Goal: Complete application form

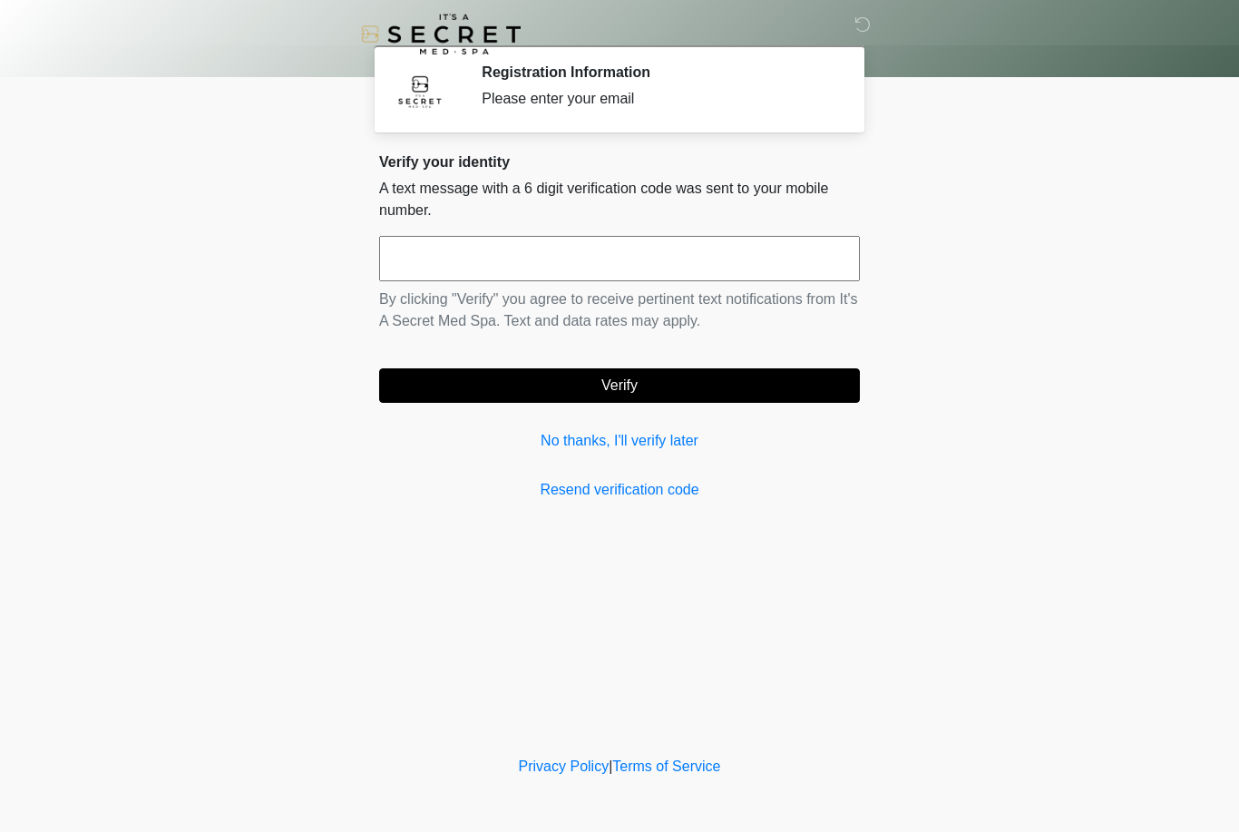
scroll to position [36, 85]
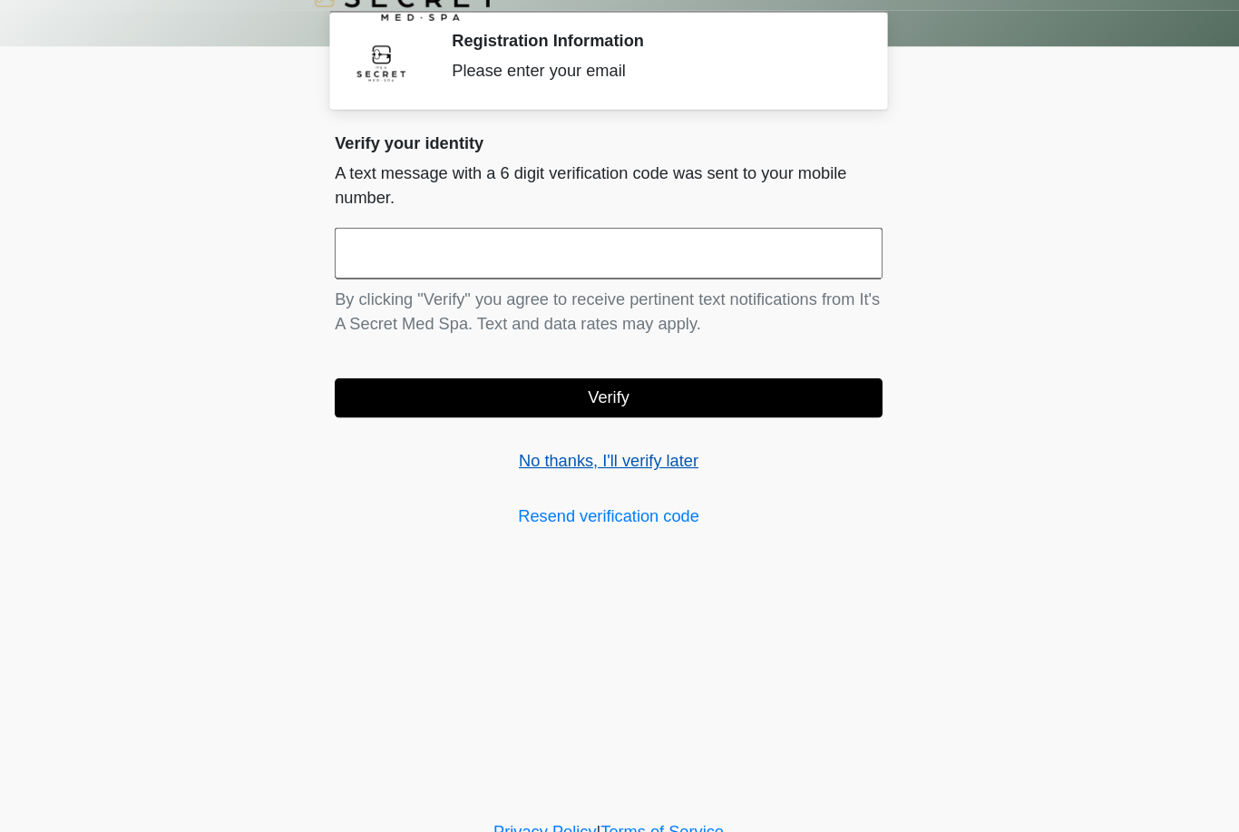
click at [599, 430] on link "No thanks, I'll verify later" at bounding box center [619, 441] width 481 height 22
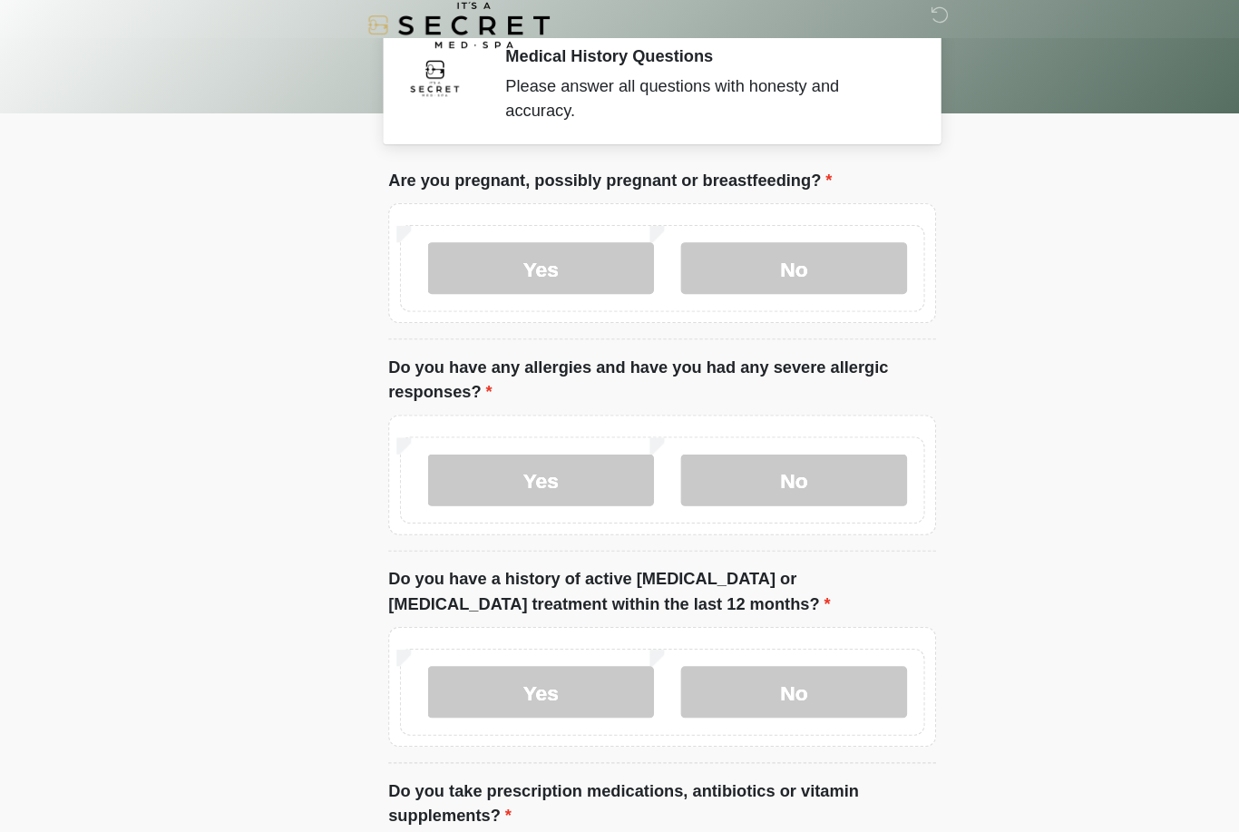
scroll to position [2, 0]
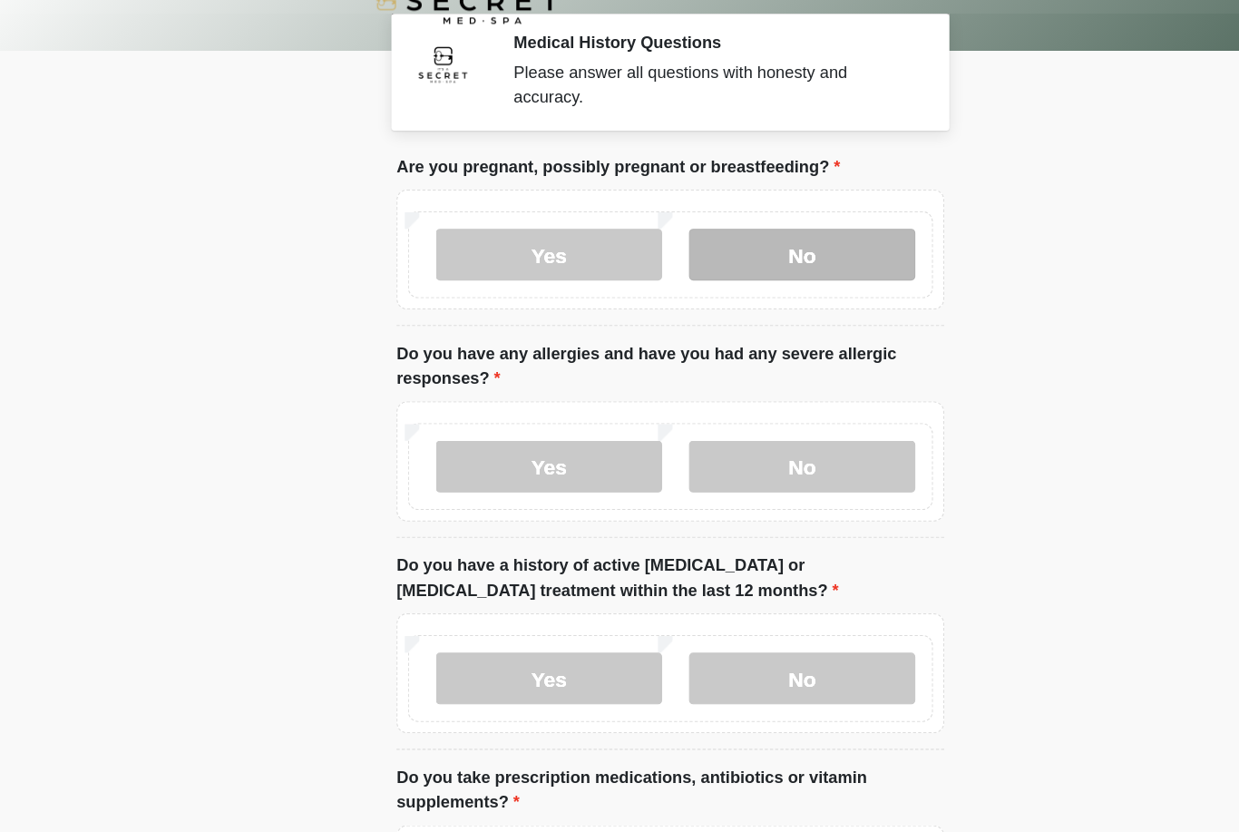
click at [715, 234] on label "No" at bounding box center [735, 256] width 199 height 45
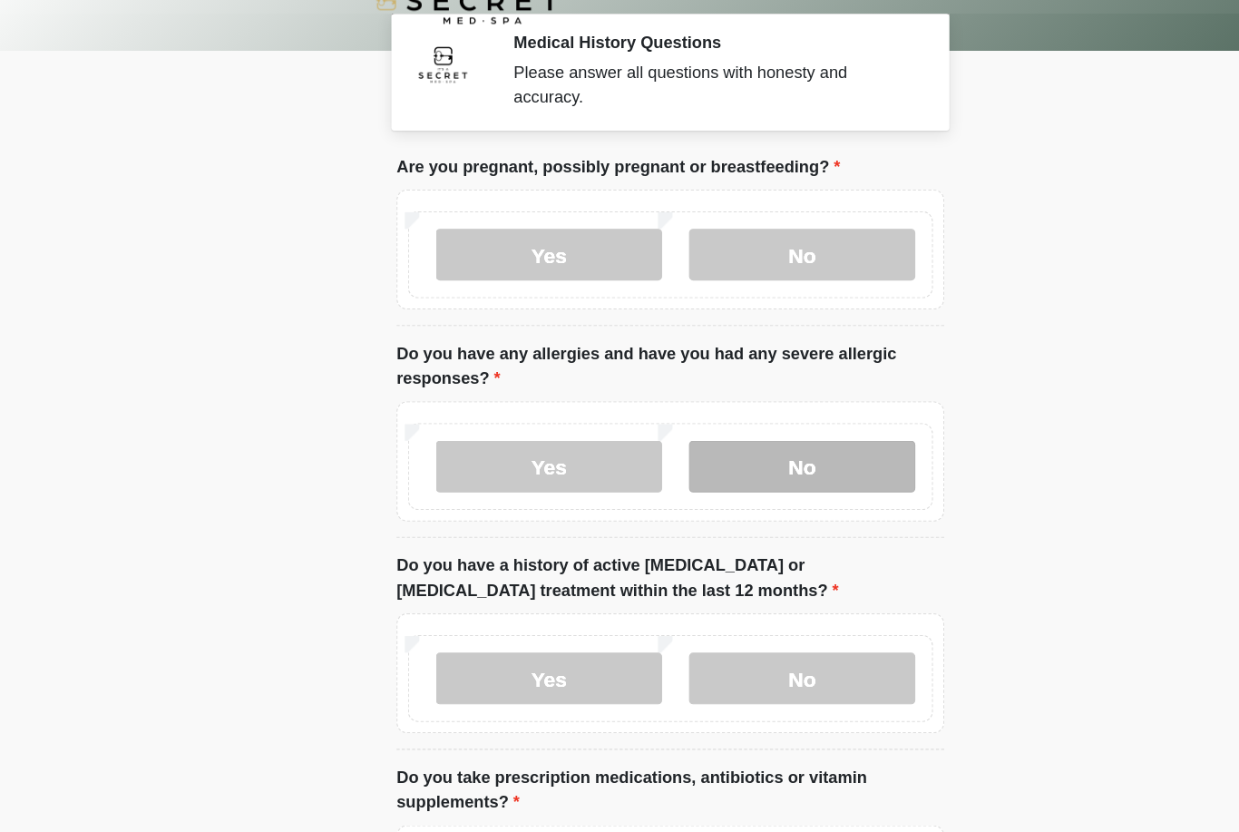
click at [739, 420] on label "No" at bounding box center [735, 442] width 199 height 45
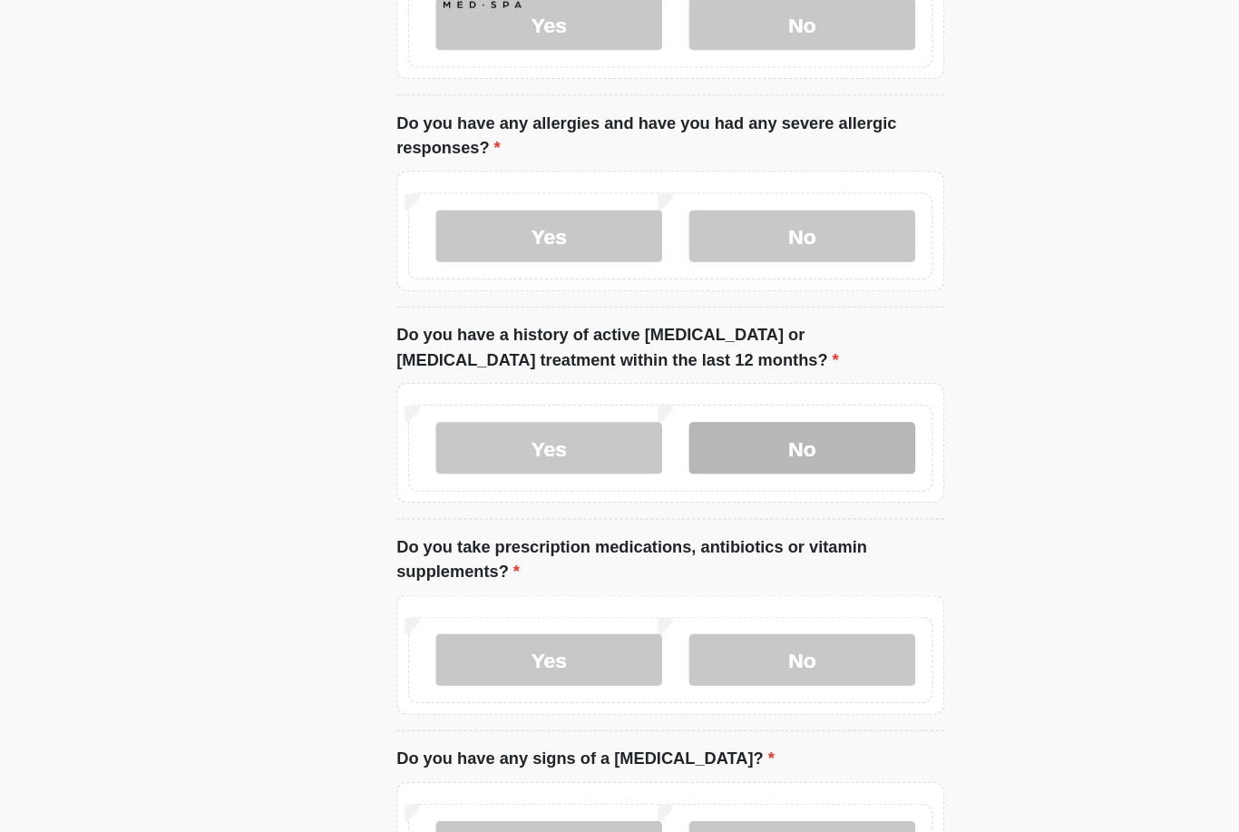
click at [731, 418] on label "No" at bounding box center [735, 440] width 199 height 45
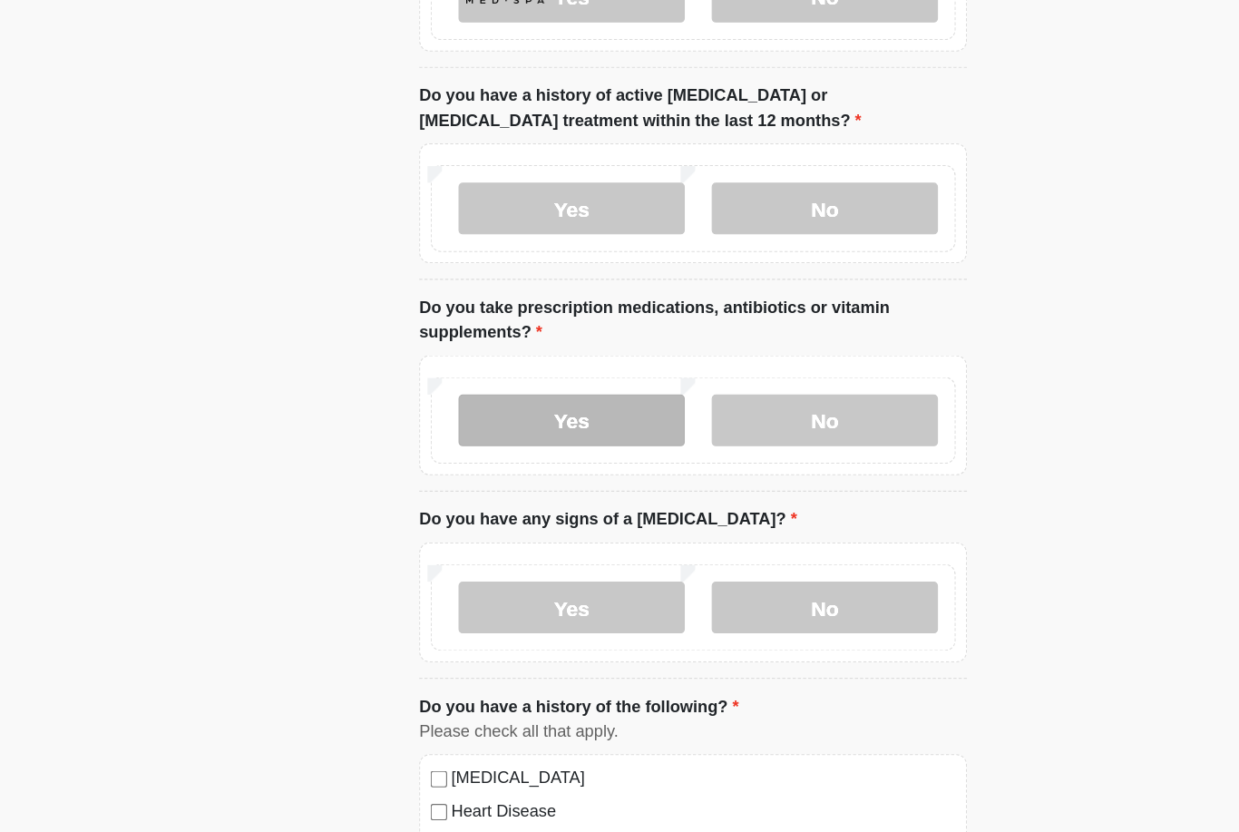
click at [429, 397] on label "Yes" at bounding box center [513, 419] width 199 height 45
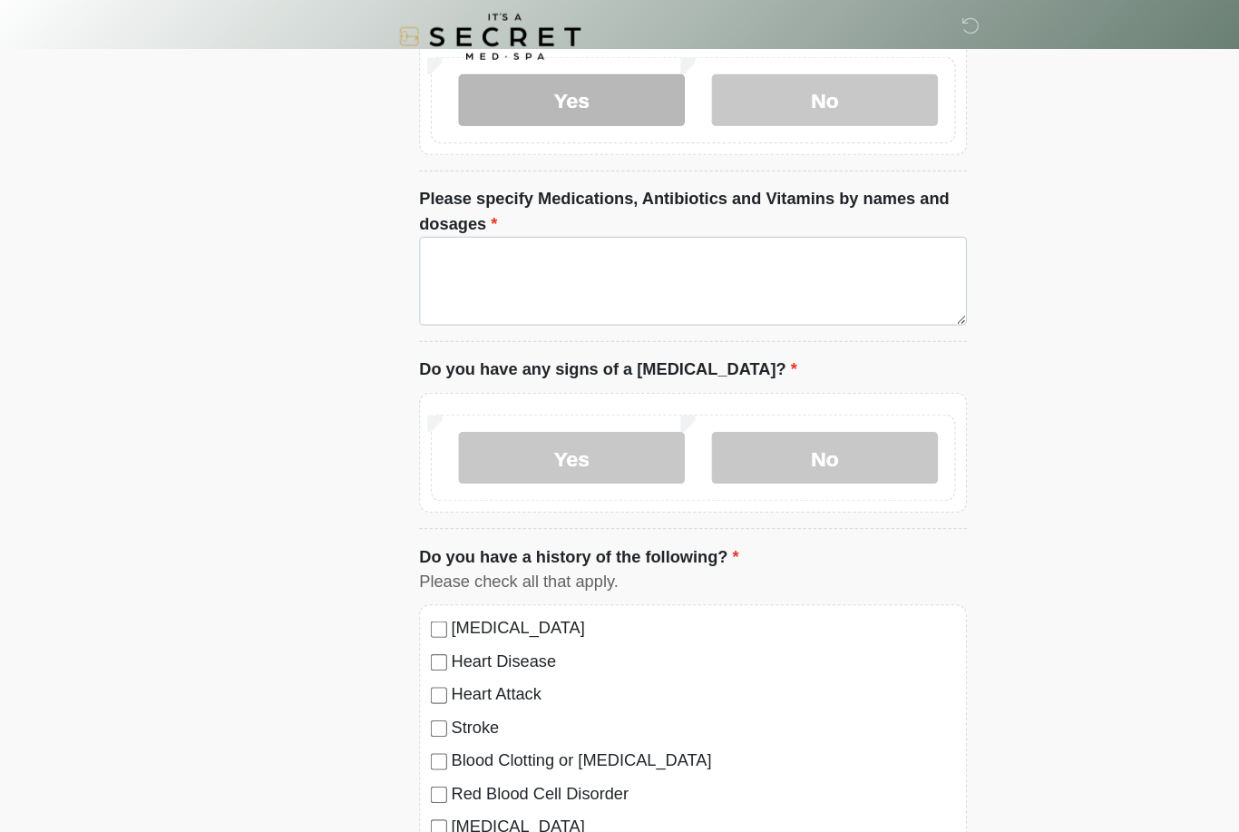
scroll to position [725, 0]
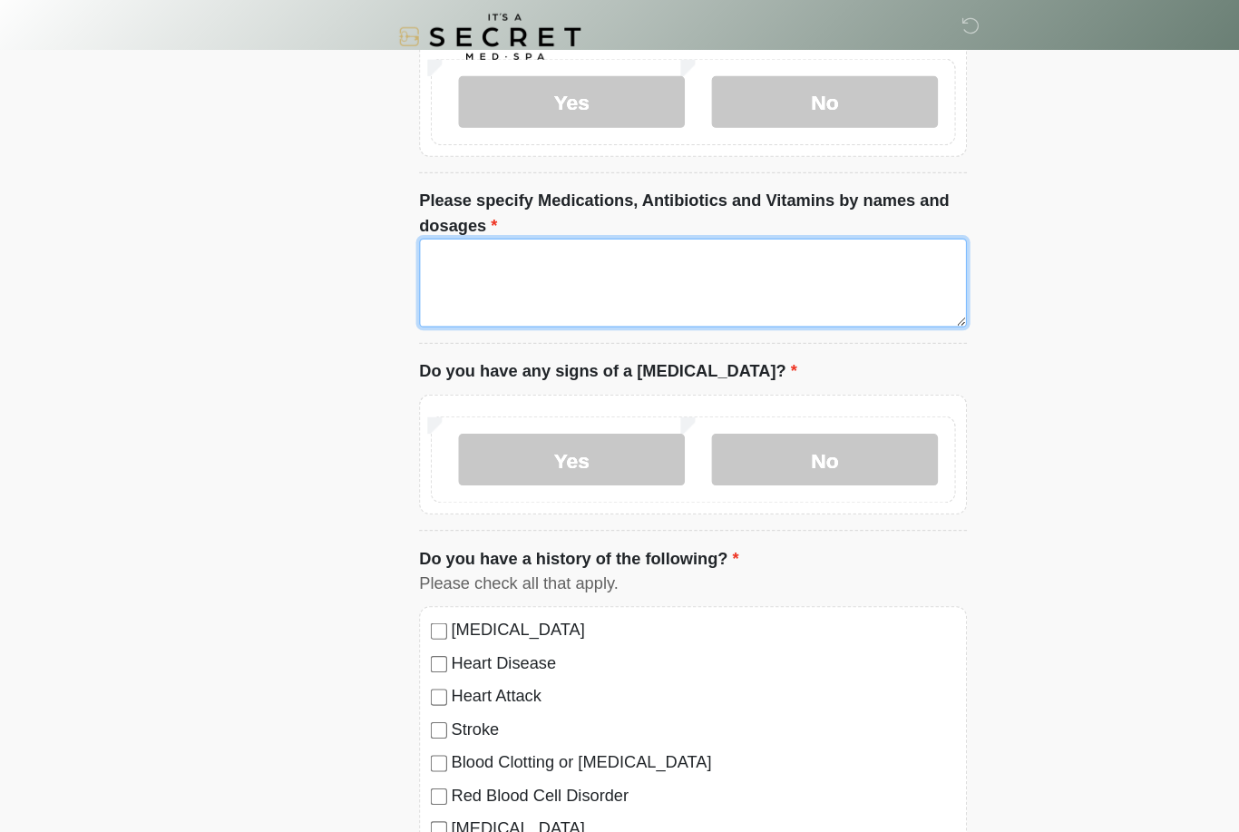
click at [716, 230] on textarea "Please specify Medications, Antibiotics and Vitamins by names and dosages" at bounding box center [619, 250] width 481 height 78
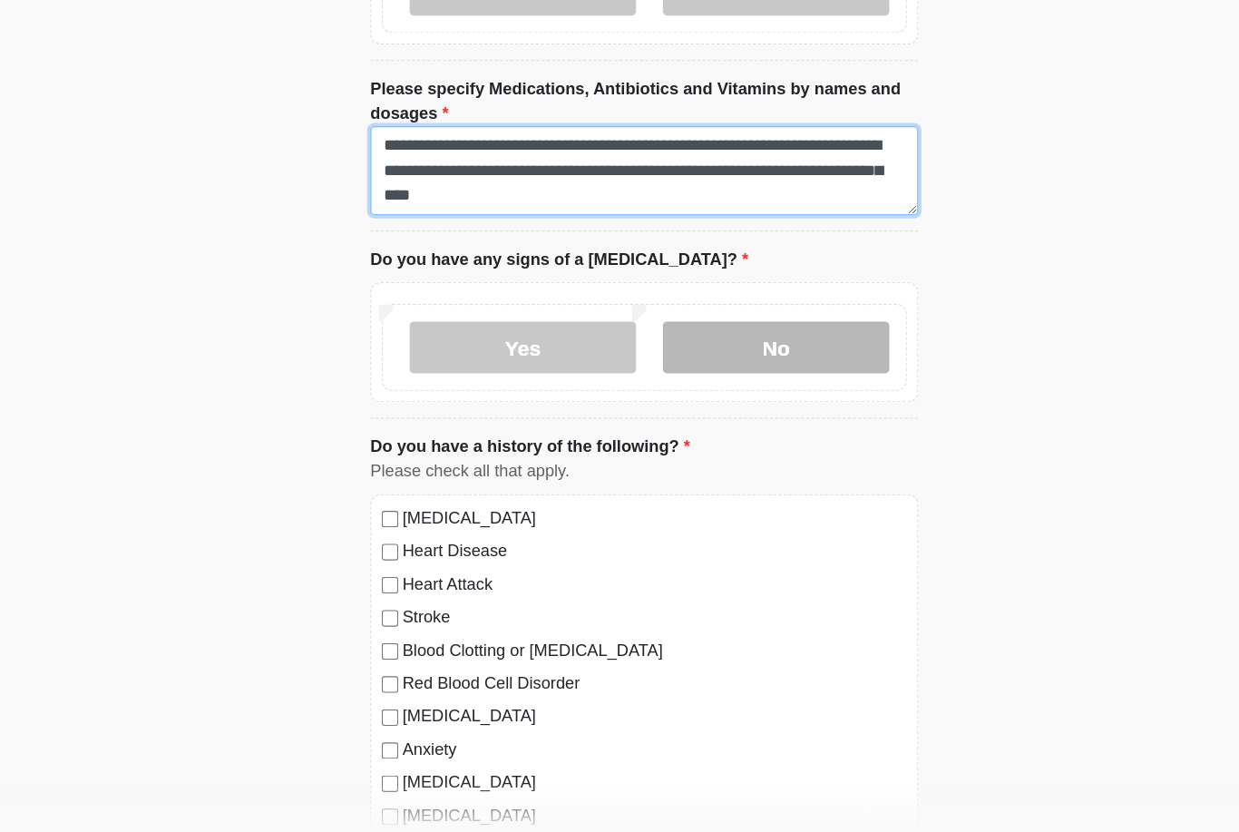
type textarea "**********"
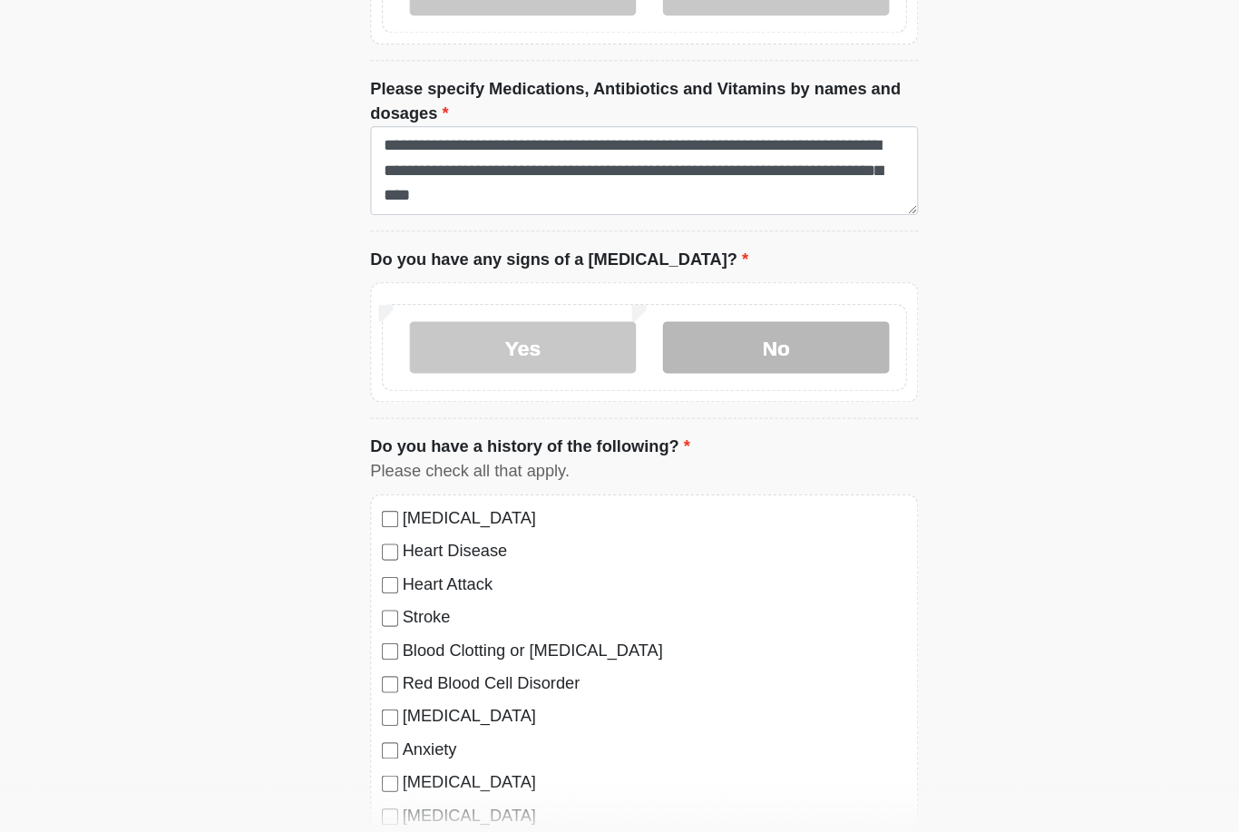
click at [710, 383] on label "No" at bounding box center [735, 405] width 199 height 45
click at [709, 333] on label "No" at bounding box center [735, 355] width 199 height 45
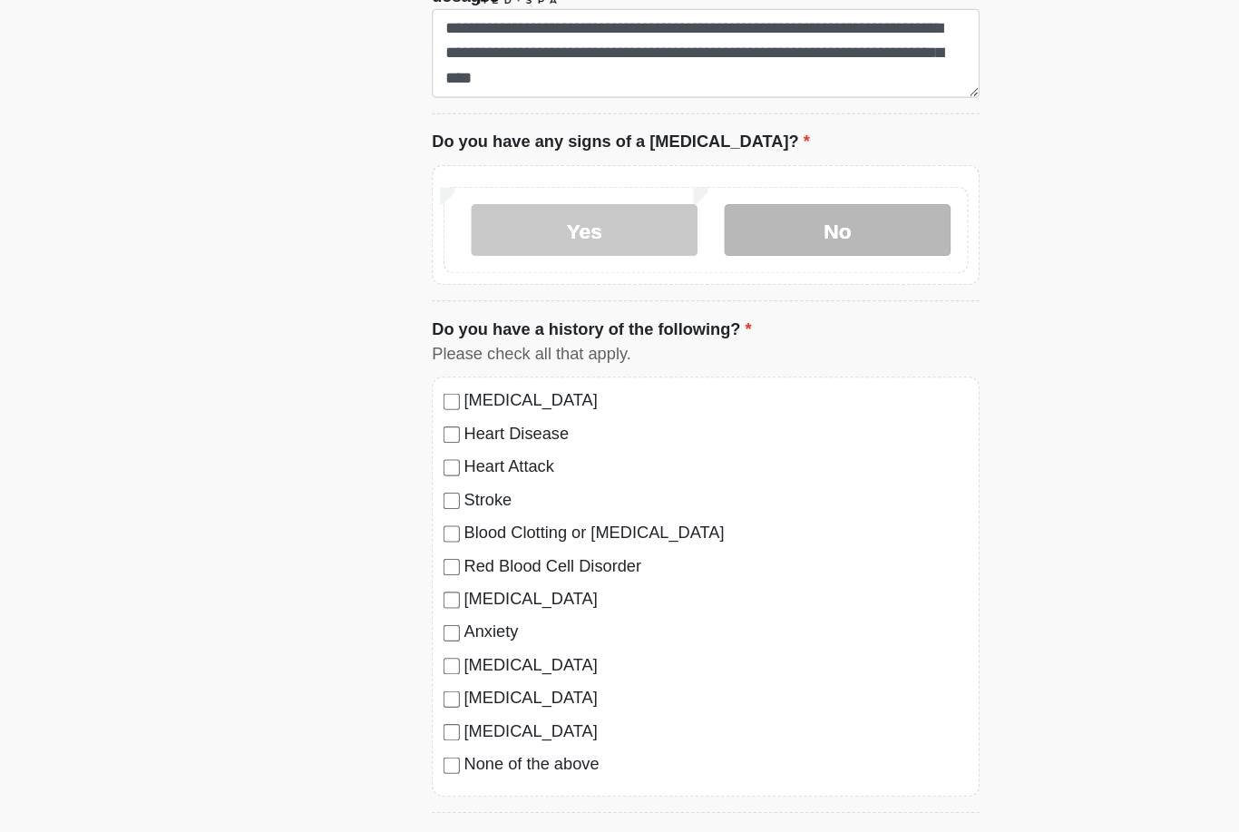
scroll to position [879, 0]
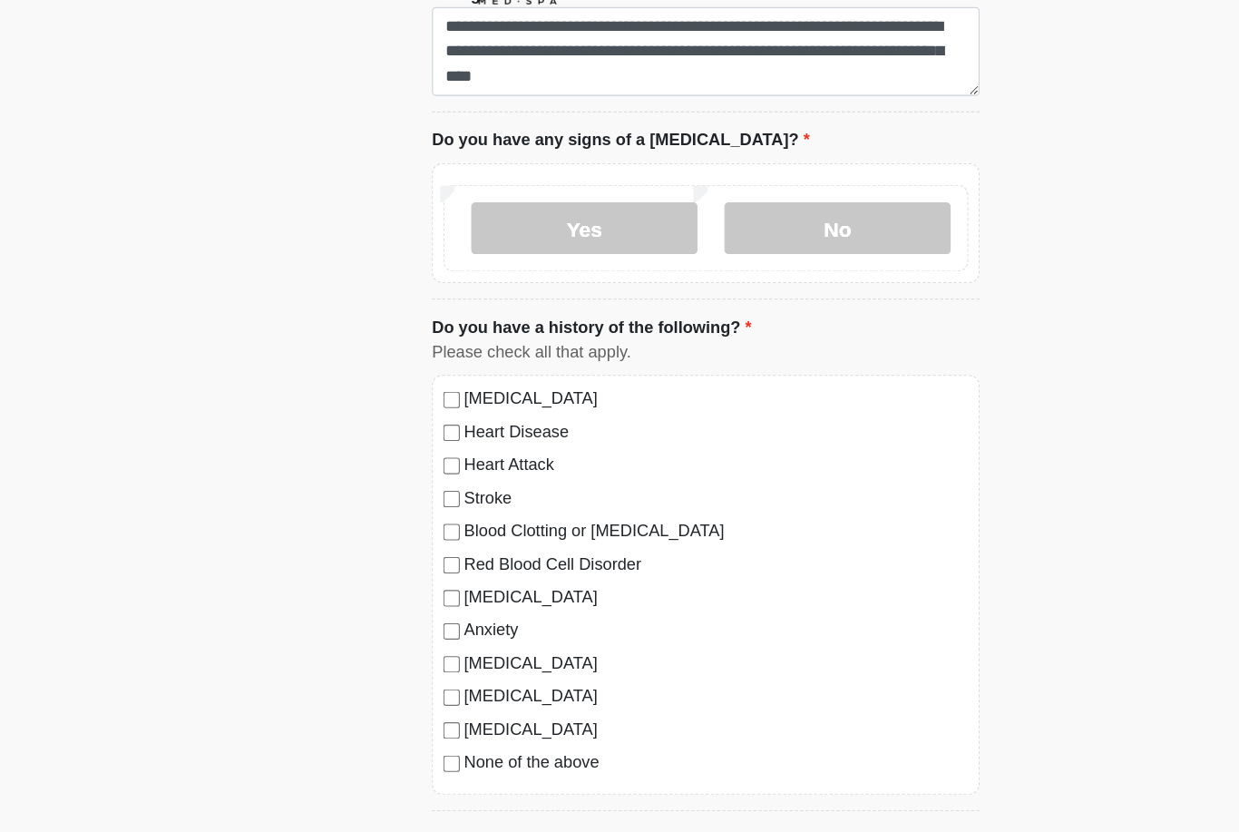
click at [462, 564] on label "Depression" at bounding box center [628, 575] width 443 height 22
click at [443, 593] on label "Anxiety" at bounding box center [628, 604] width 443 height 22
click at [518, 709] on label "None of the above" at bounding box center [628, 720] width 443 height 22
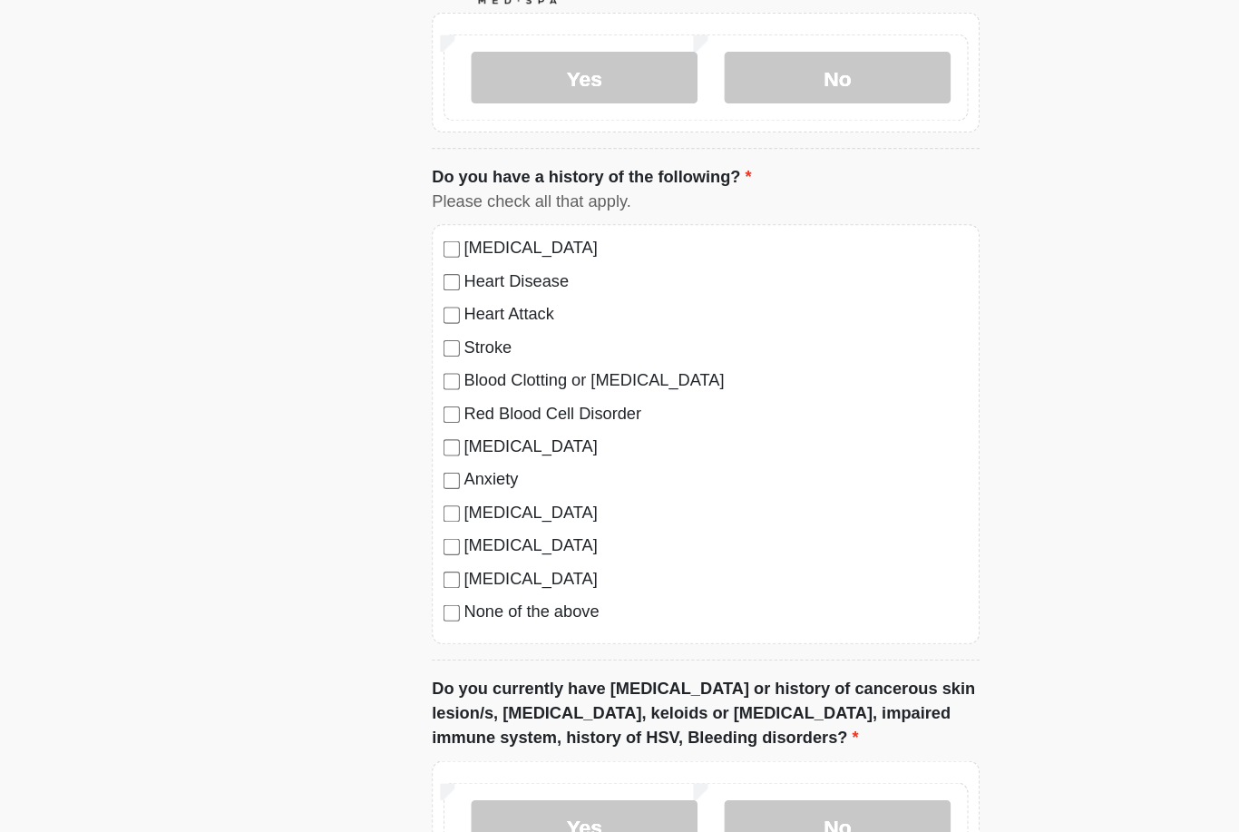
scroll to position [1012, 0]
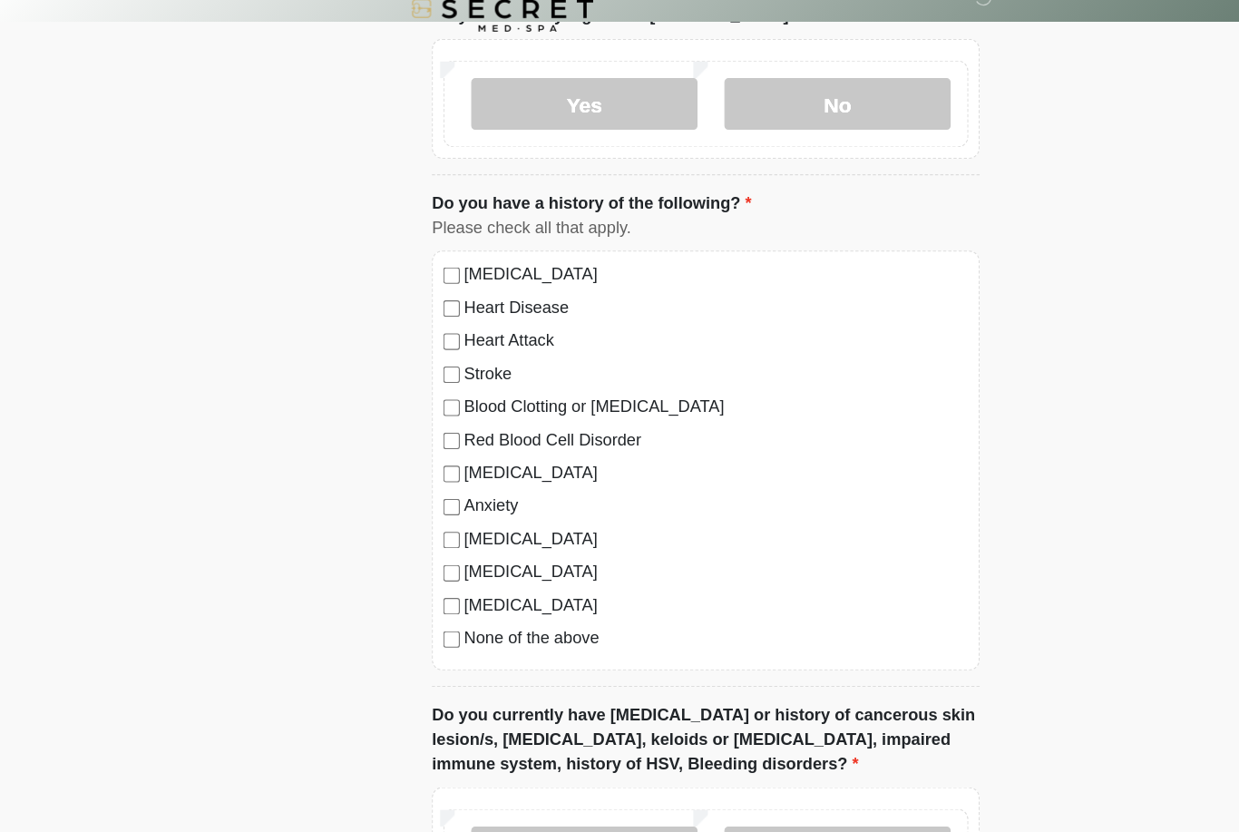
click at [503, 576] on label "None of the above" at bounding box center [628, 587] width 443 height 22
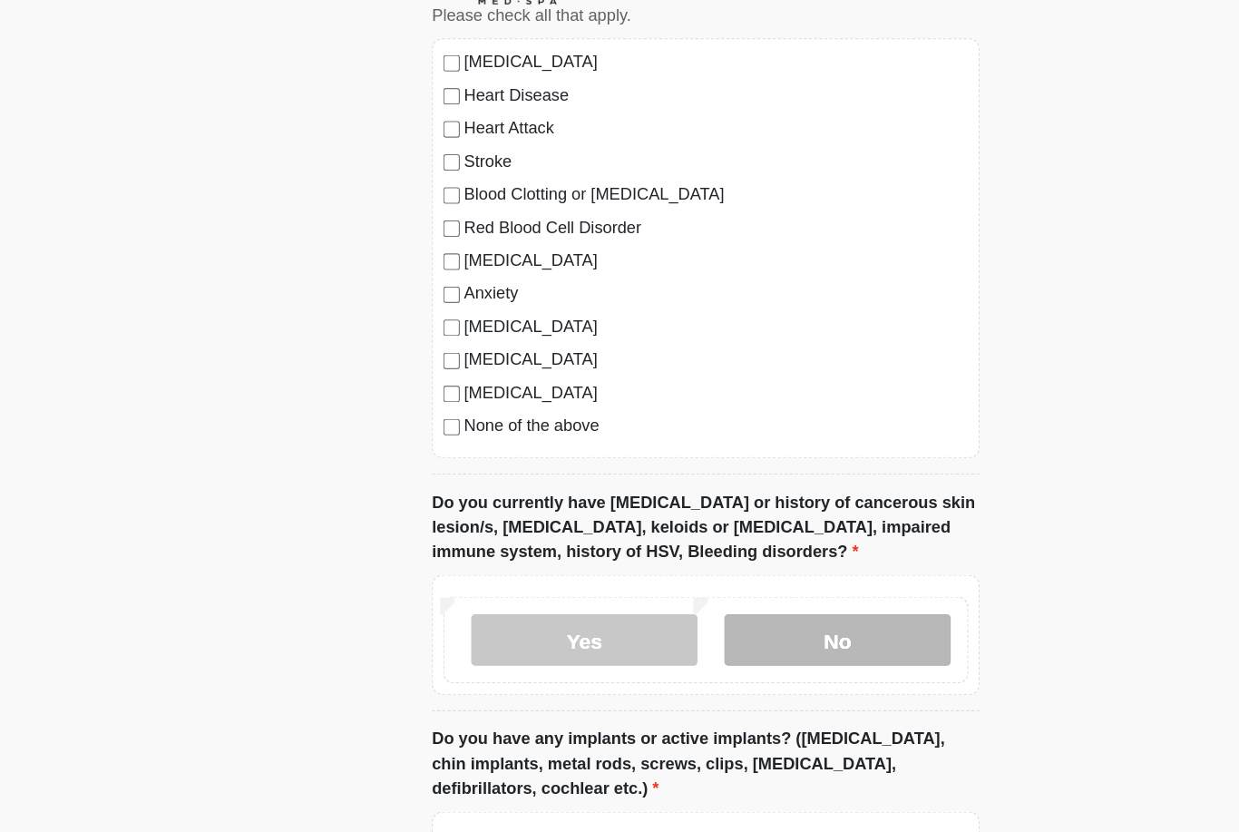
click at [769, 590] on label "No" at bounding box center [735, 612] width 199 height 45
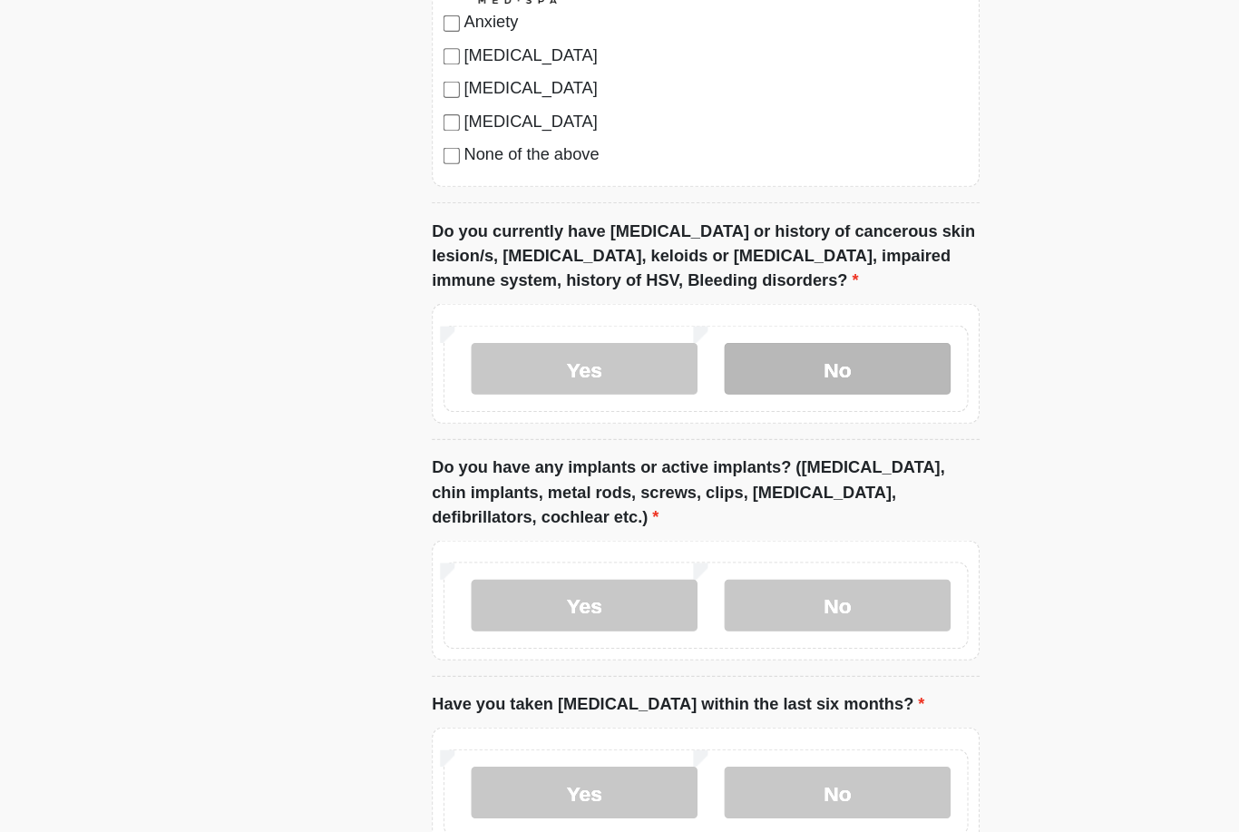
scroll to position [1413, 0]
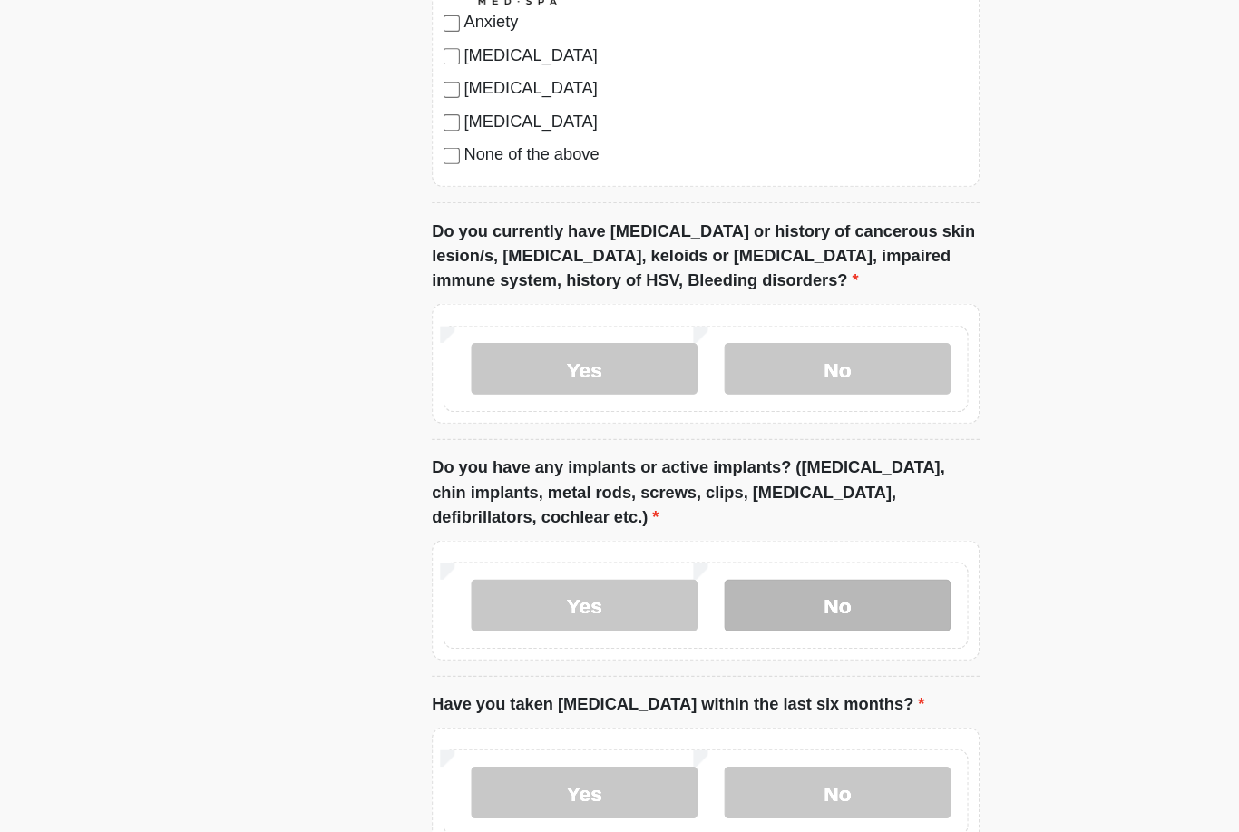
click at [770, 559] on label "No" at bounding box center [735, 581] width 199 height 45
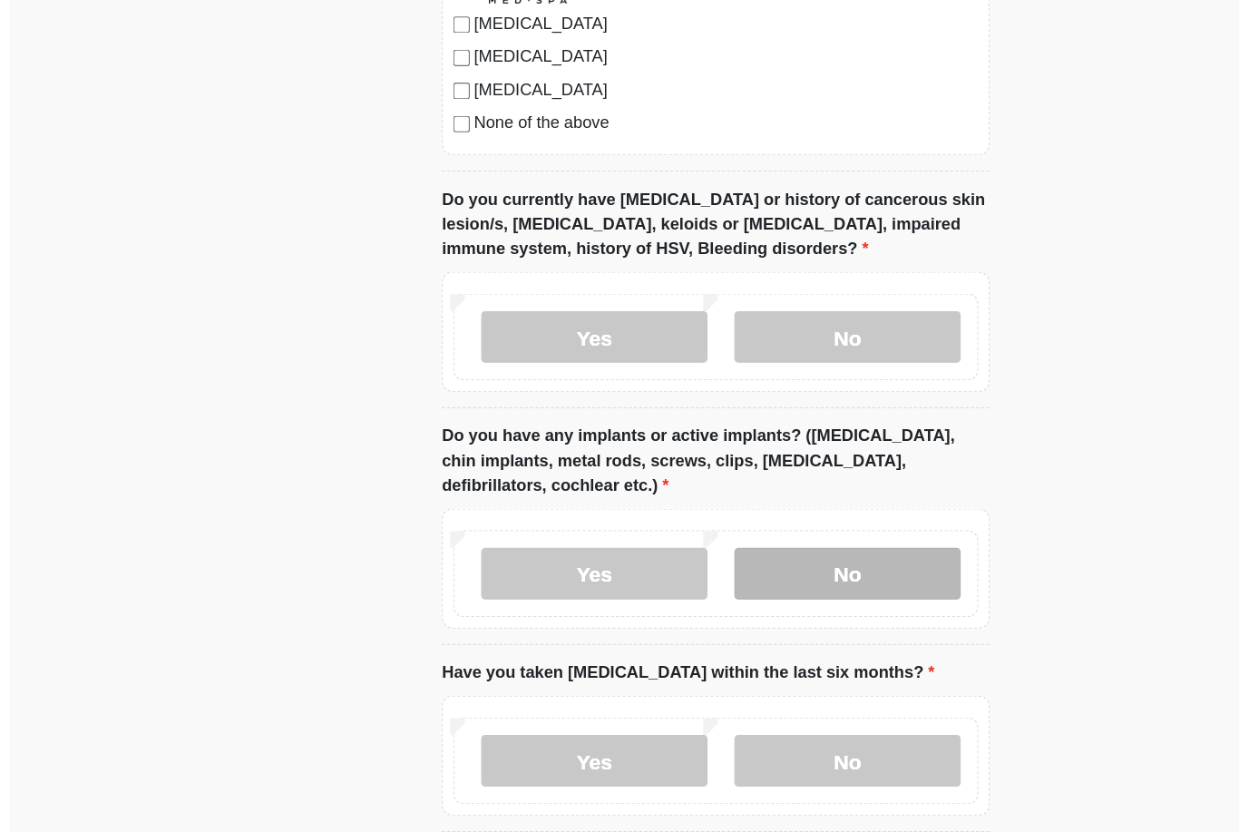
scroll to position [1532, 0]
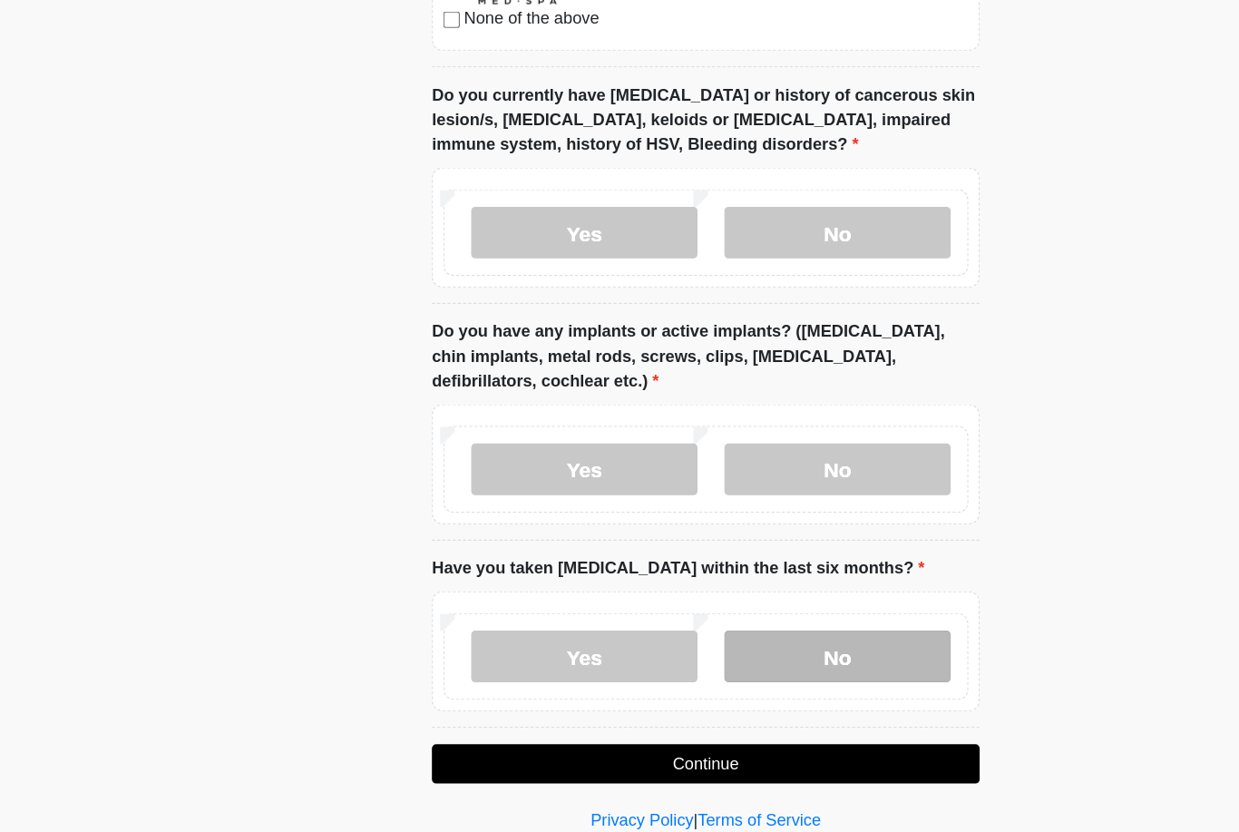
click at [742, 604] on label "No" at bounding box center [735, 626] width 199 height 45
click at [677, 704] on button "Continue" at bounding box center [619, 721] width 481 height 34
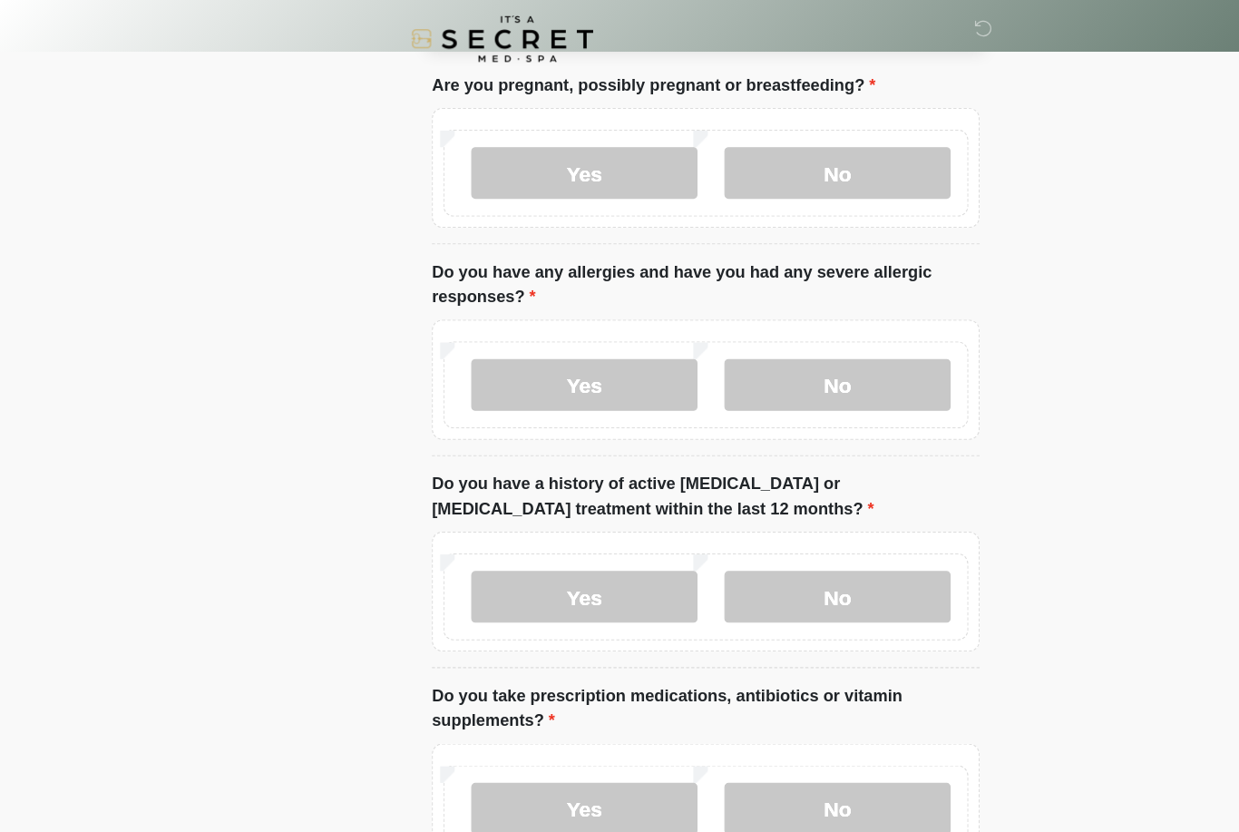
scroll to position [0, 0]
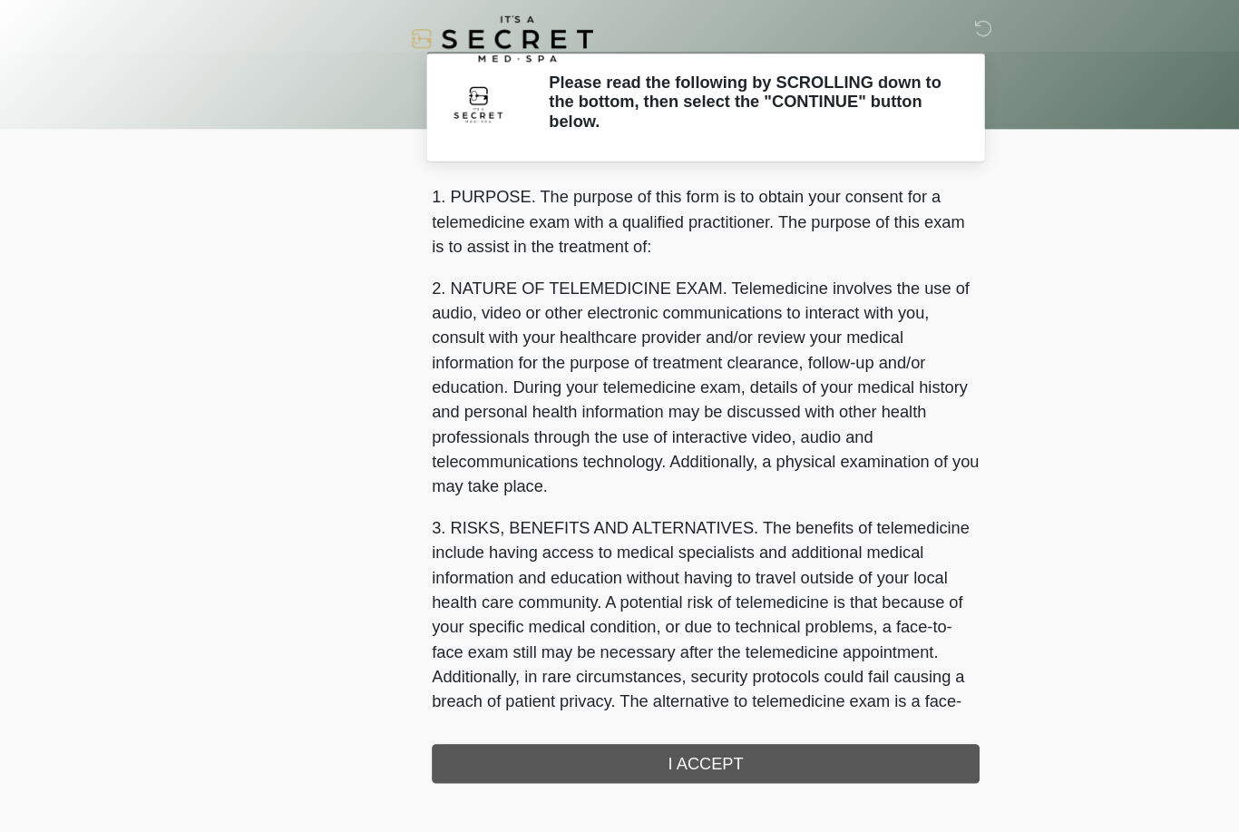
click at [674, 667] on div "1. PURPOSE. The purpose of this form is to obtain your consent for a telemedici…" at bounding box center [619, 424] width 481 height 525
click at [652, 669] on div "1. PURPOSE. The purpose of this form is to obtain your consent for a telemedici…" at bounding box center [619, 424] width 481 height 525
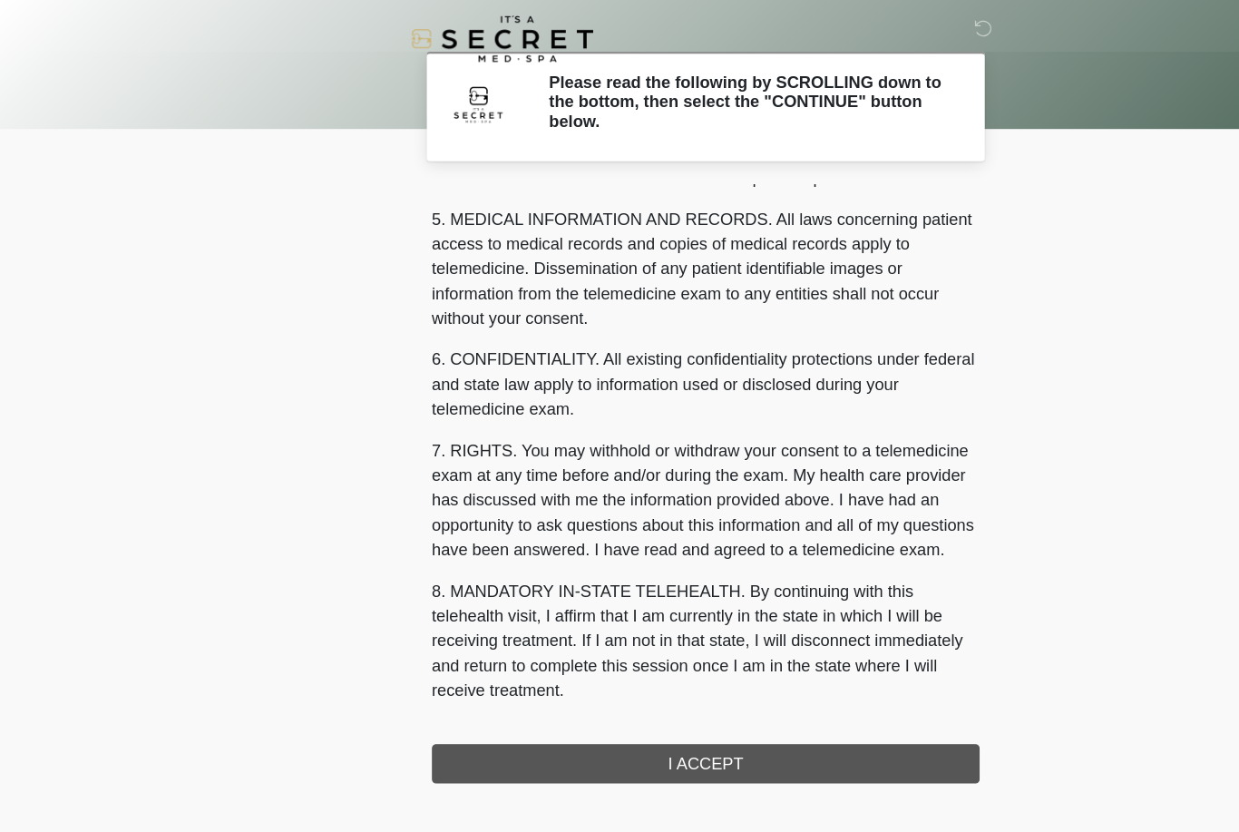
click at [618, 670] on div "1. PURPOSE. The purpose of this form is to obtain your consent for a telemedici…" at bounding box center [619, 424] width 481 height 525
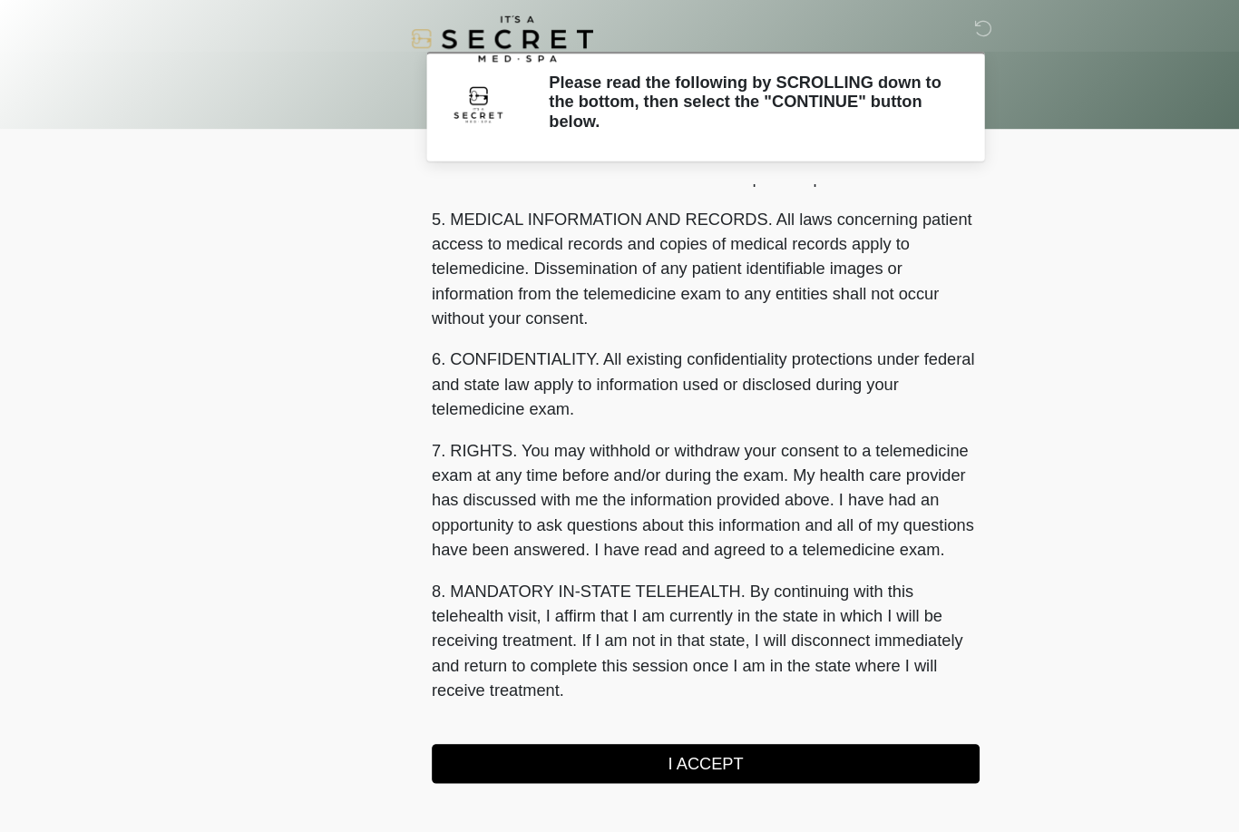
click at [625, 679] on button "I ACCEPT" at bounding box center [619, 670] width 481 height 34
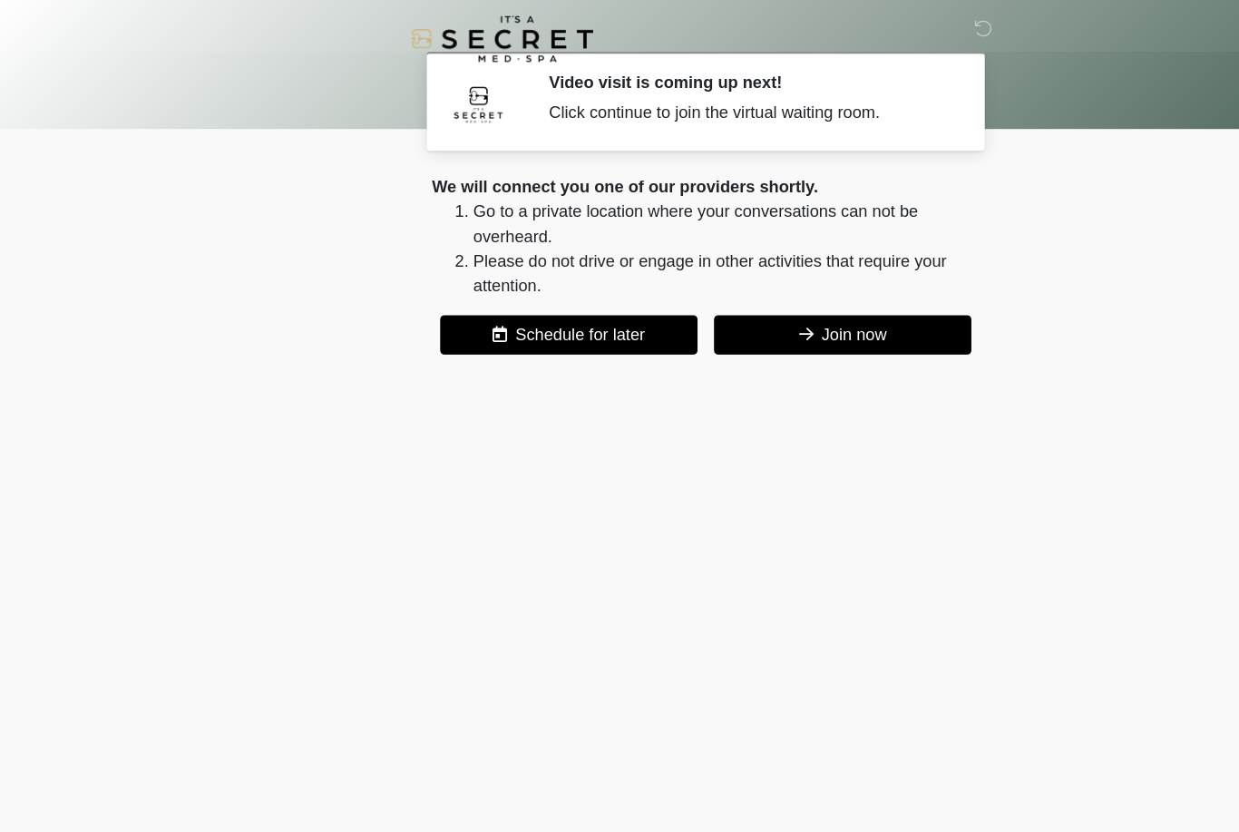
click at [737, 300] on button "Join now" at bounding box center [740, 294] width 226 height 34
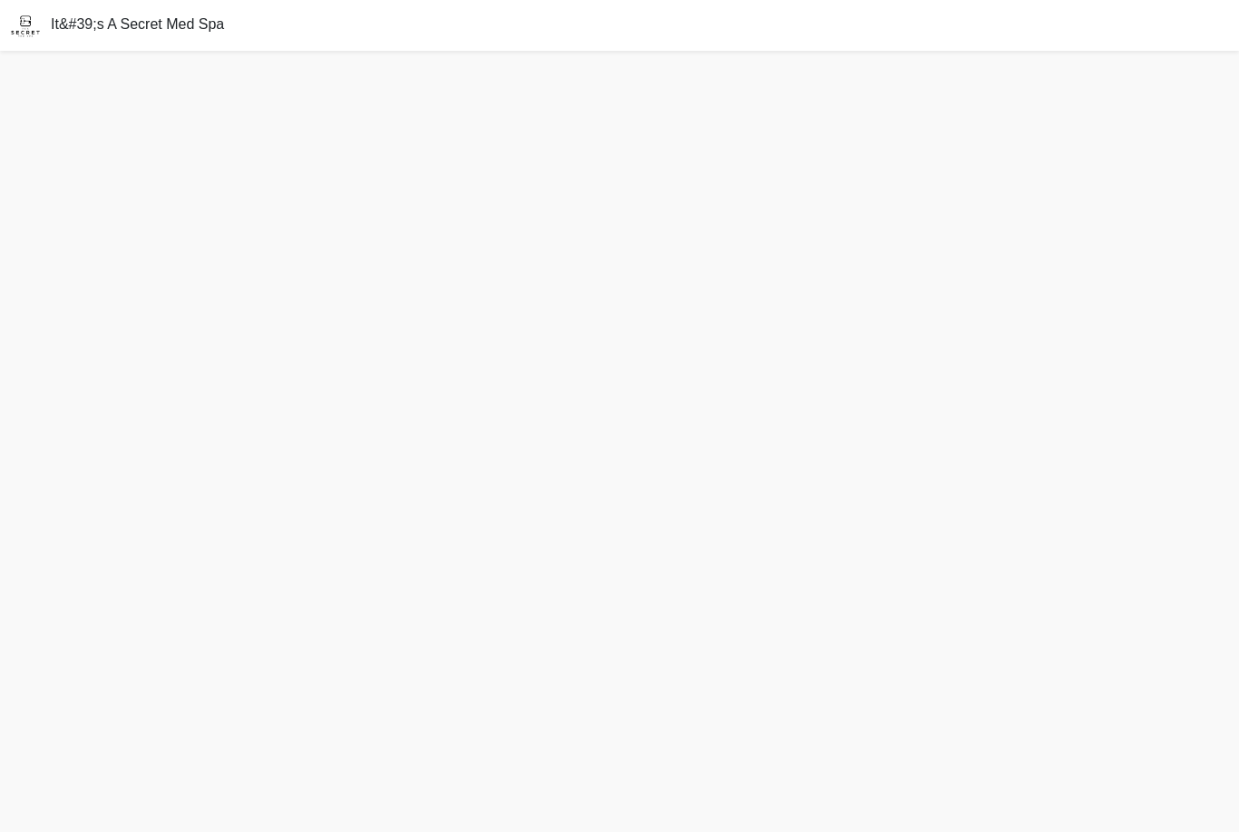
scroll to position [5, 0]
